Goal: Find specific page/section: Find specific page/section

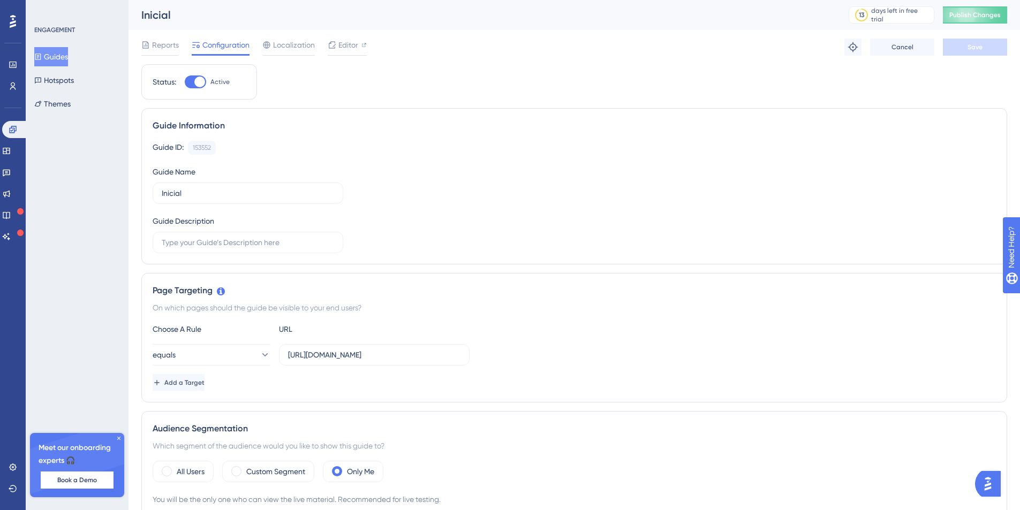
click at [65, 60] on button "Guides" at bounding box center [51, 56] width 34 height 19
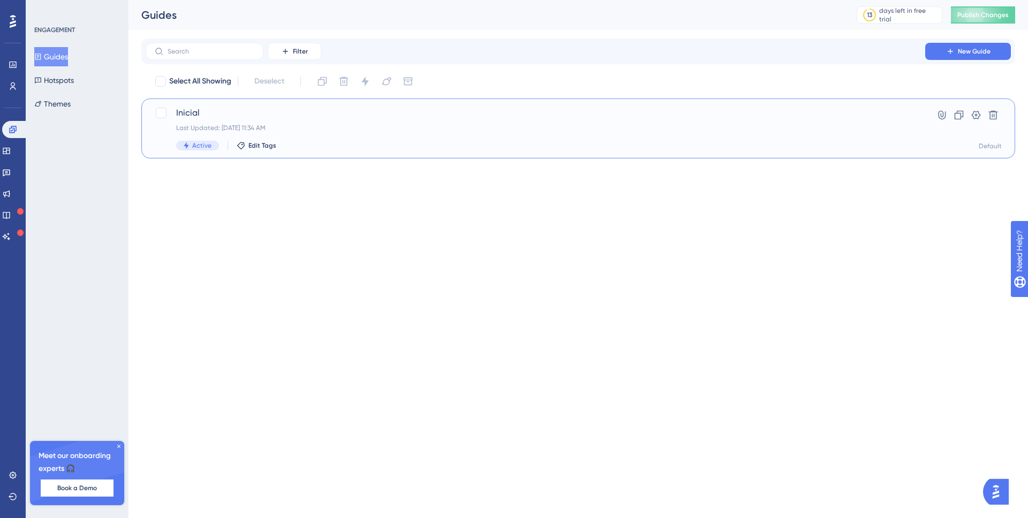
click at [263, 118] on span "Inicial" at bounding box center [535, 113] width 718 height 13
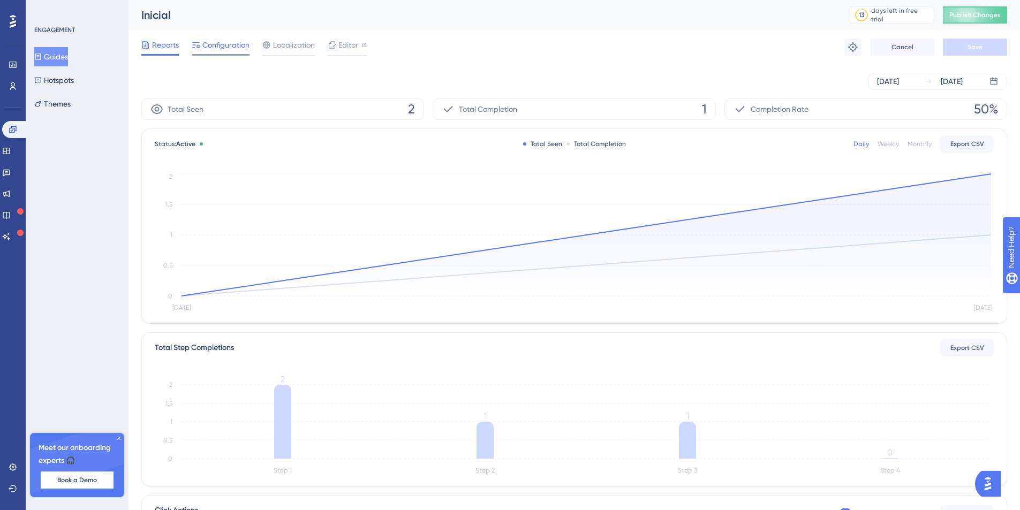
click at [233, 48] on span "Configuration" at bounding box center [225, 45] width 47 height 13
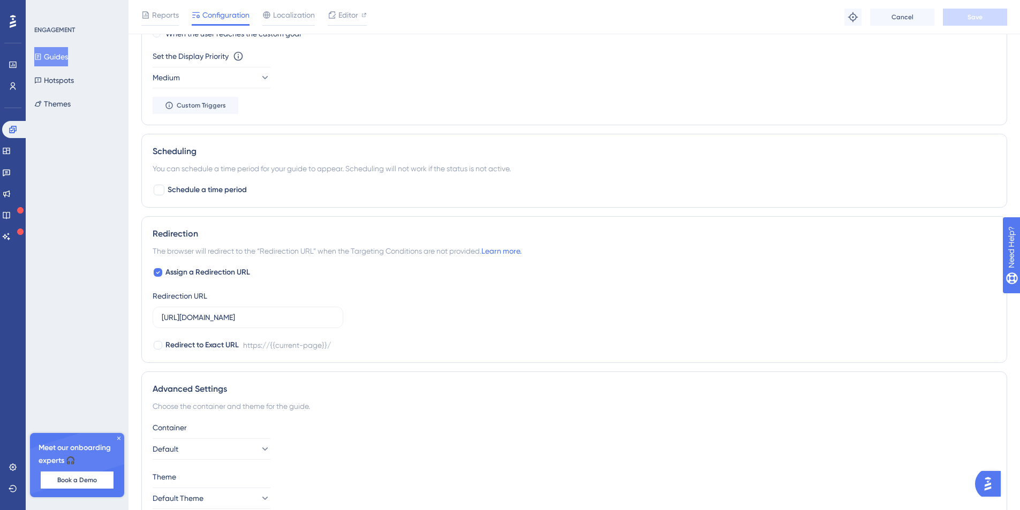
scroll to position [765, 0]
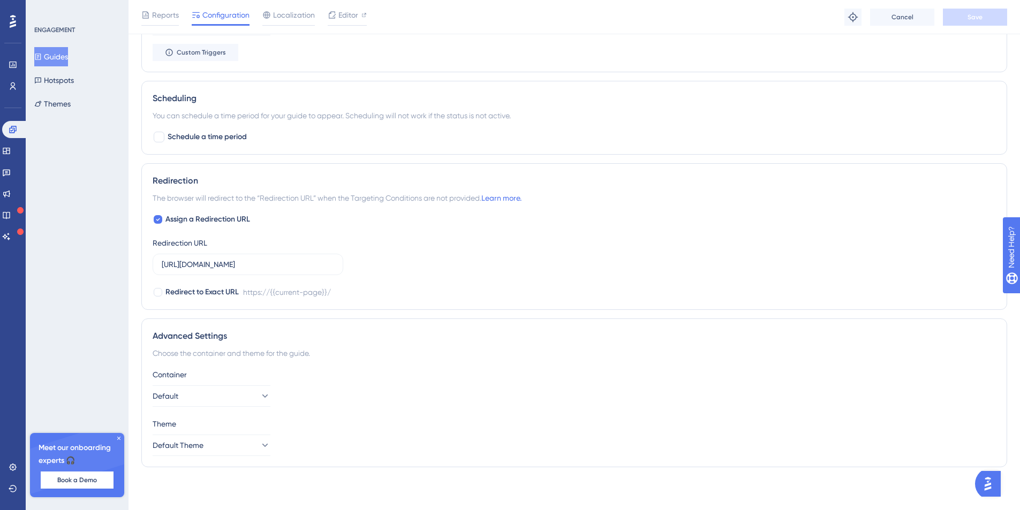
click at [116, 437] on icon at bounding box center [119, 438] width 6 height 6
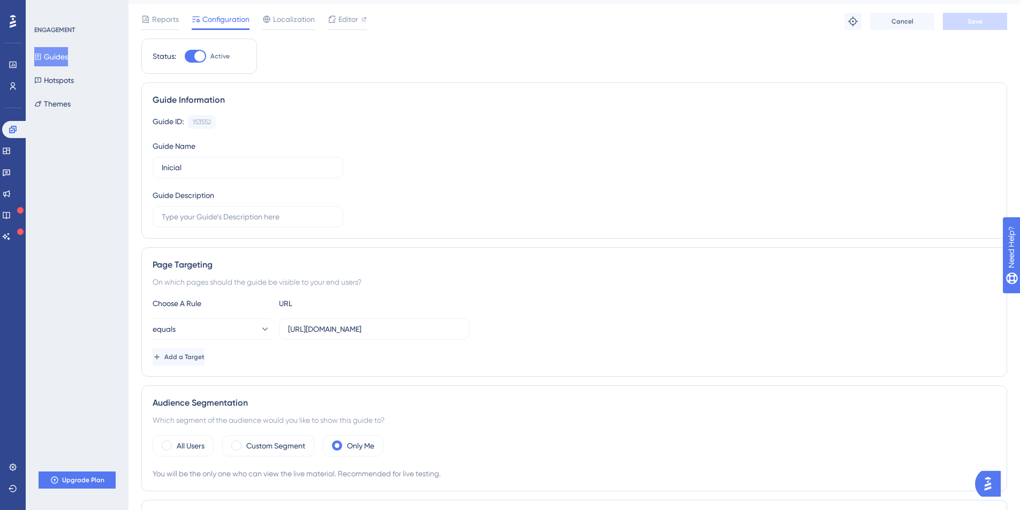
scroll to position [0, 0]
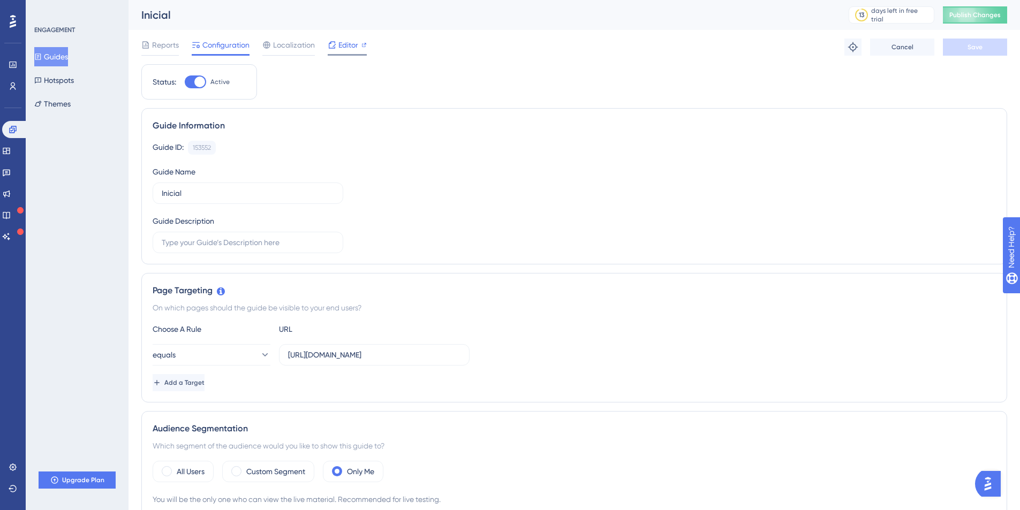
click at [344, 43] on span "Editor" at bounding box center [348, 45] width 20 height 13
